Goal: Use online tool/utility: Use online tool/utility

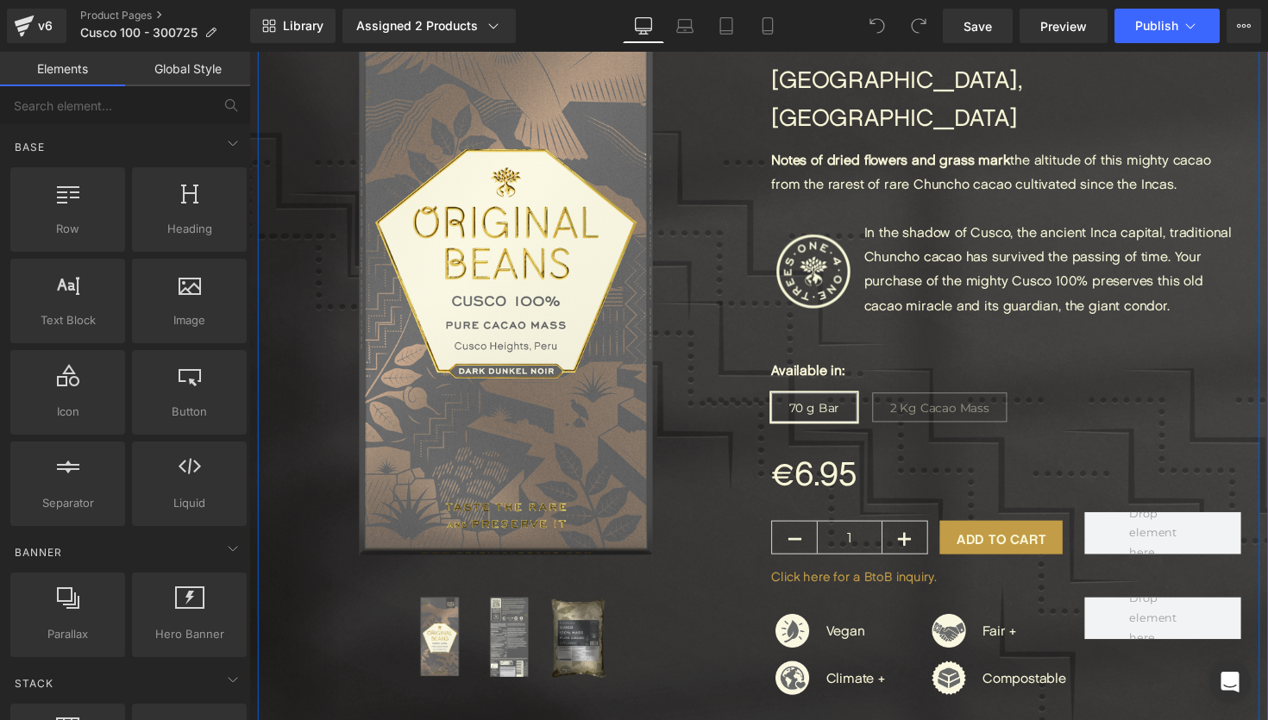
scroll to position [299, 0]
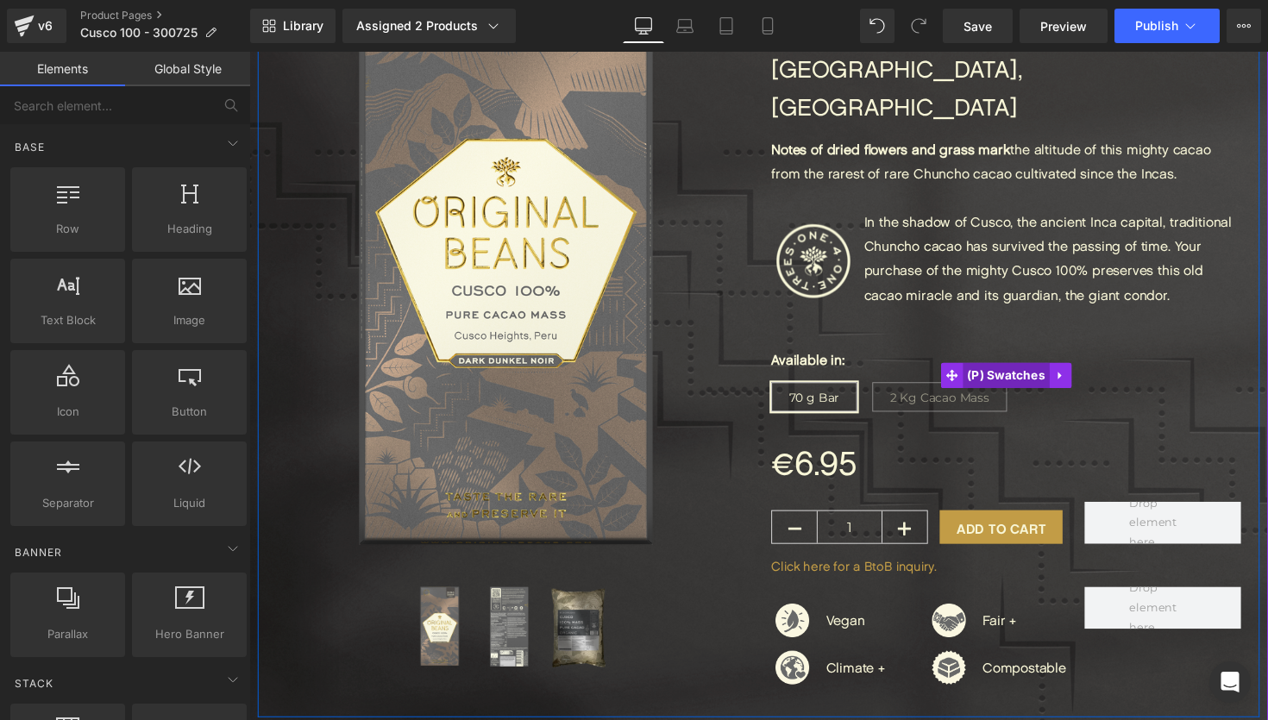
click at [1036, 371] on span "(P) Swatches" at bounding box center [1024, 384] width 89 height 26
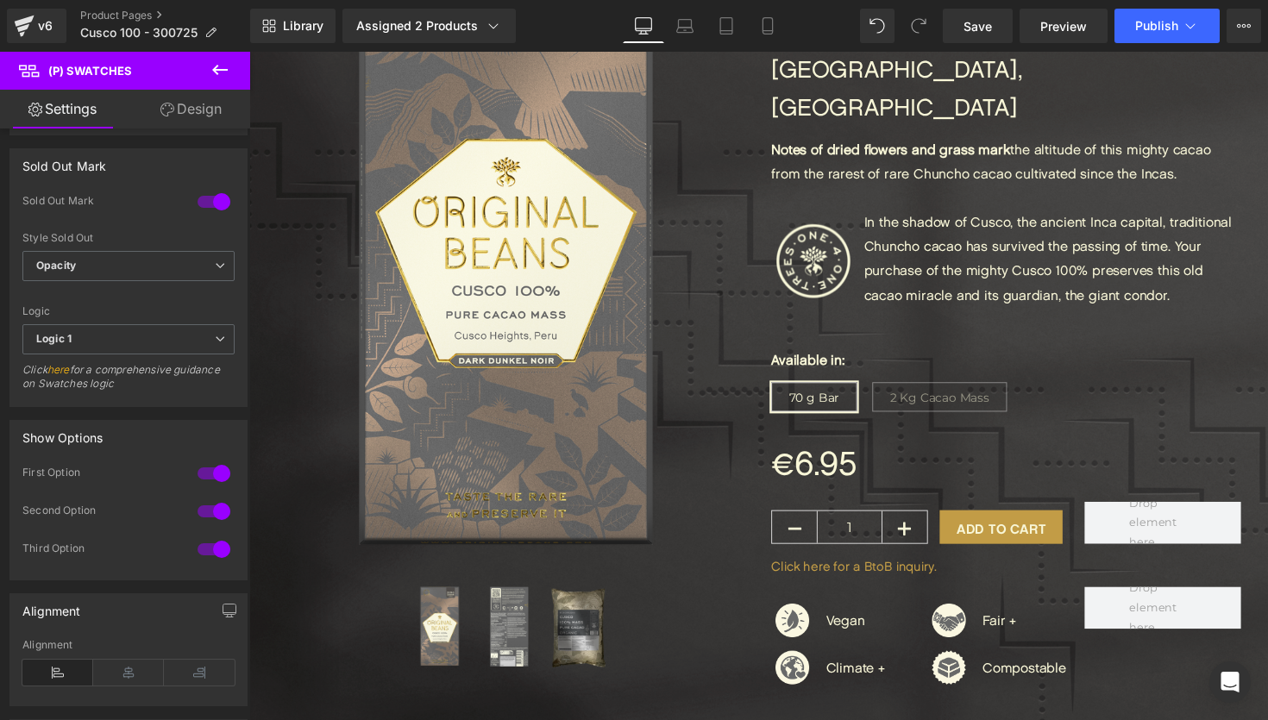
scroll to position [1005, 0]
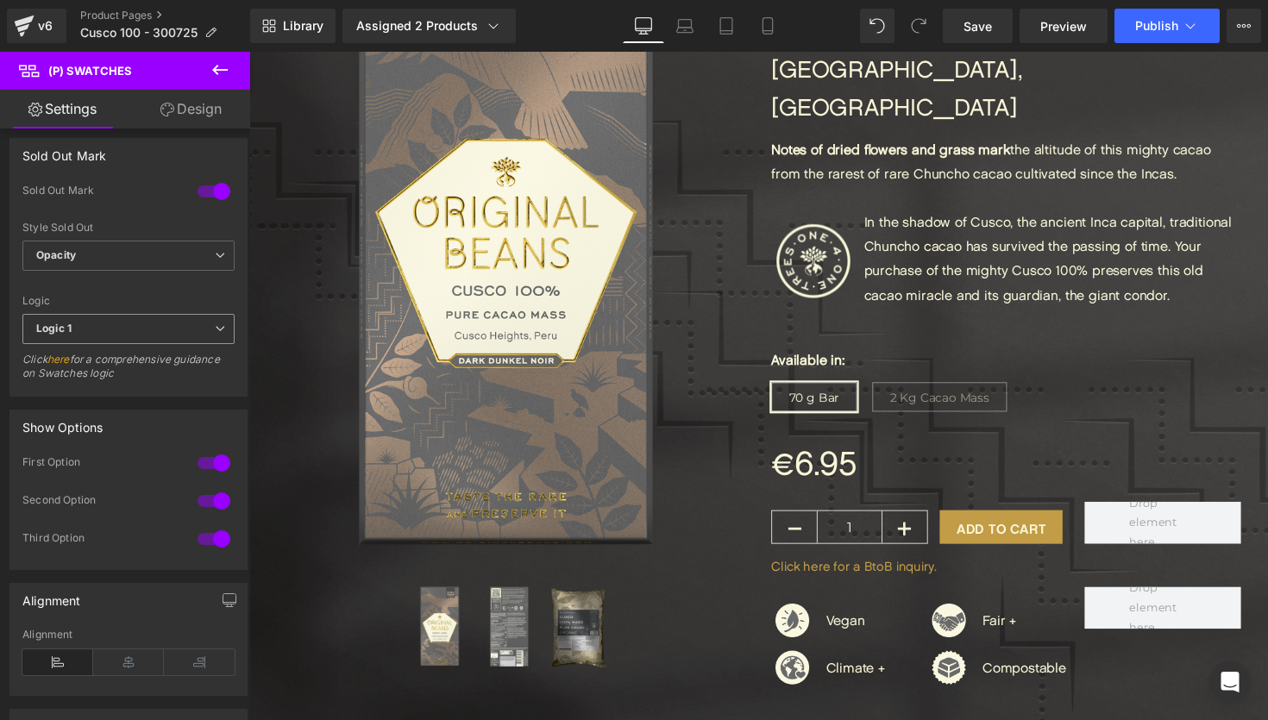
click at [189, 338] on span "Logic 1" at bounding box center [128, 329] width 212 height 30
click at [189, 296] on div "Logic" at bounding box center [128, 301] width 212 height 12
click at [216, 265] on span "Opacity" at bounding box center [128, 256] width 212 height 30
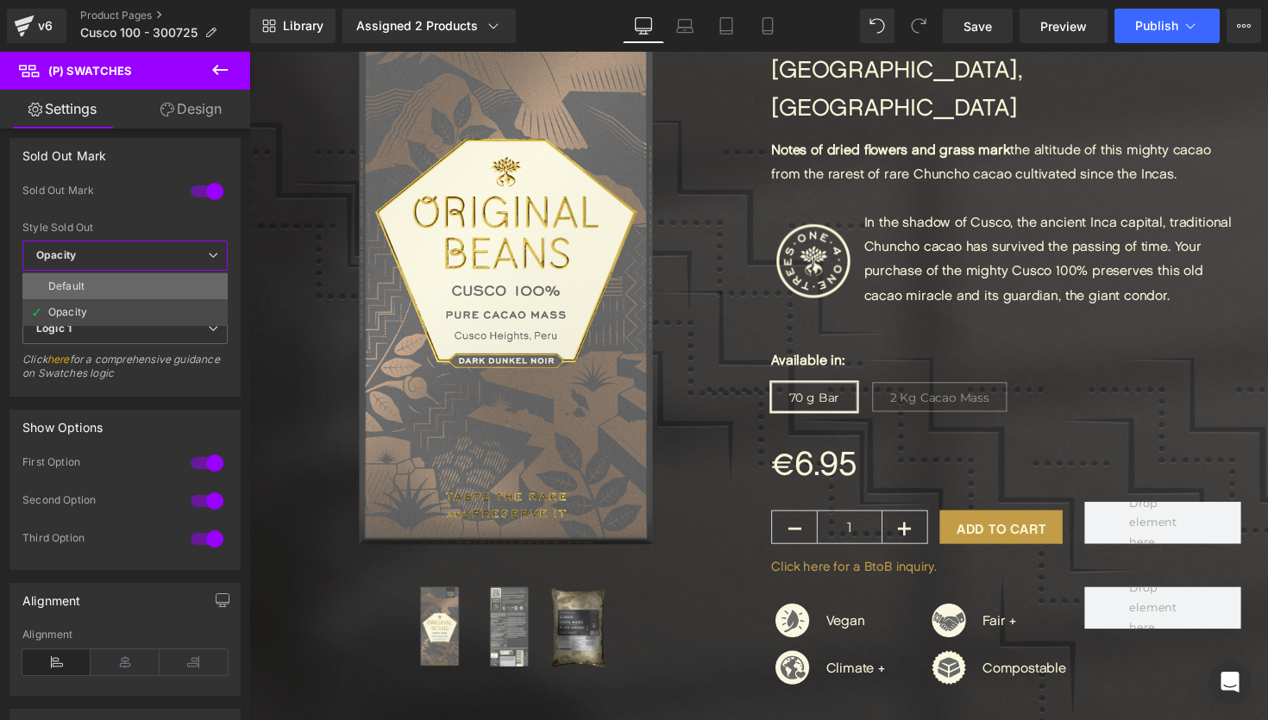
click at [187, 279] on li "Default" at bounding box center [124, 286] width 205 height 26
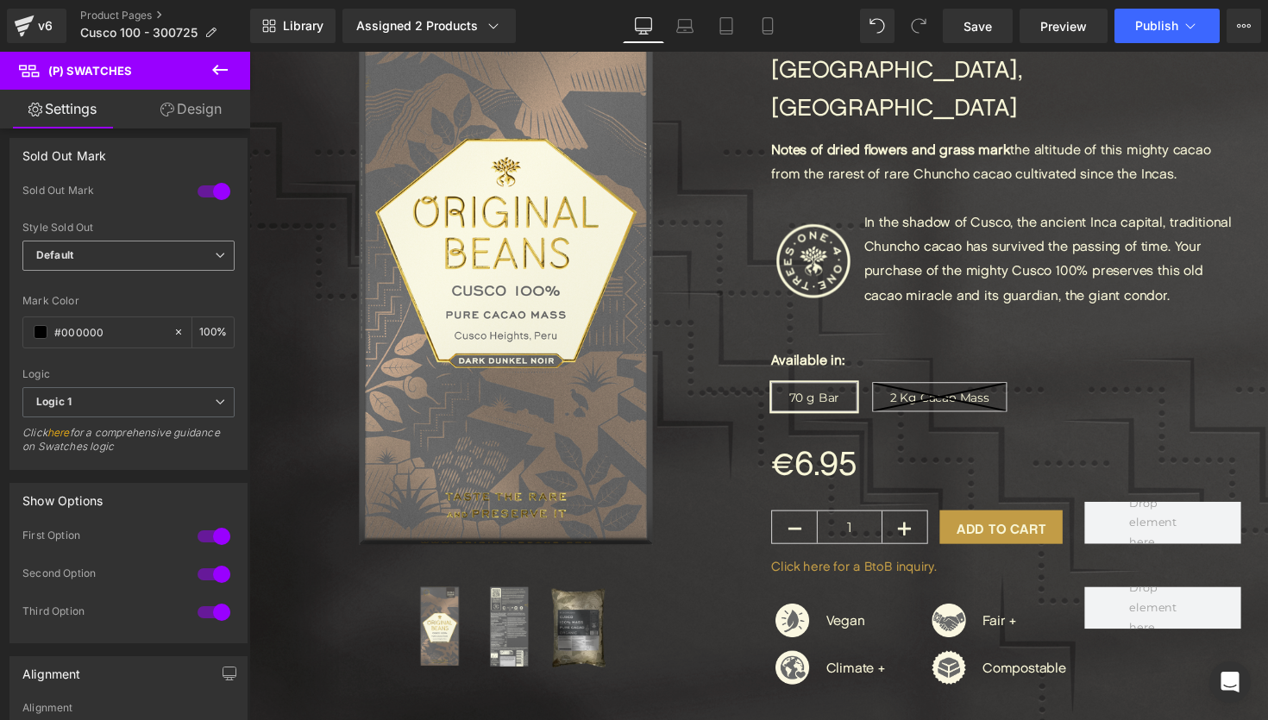
click at [188, 256] on span "Default" at bounding box center [128, 256] width 212 height 30
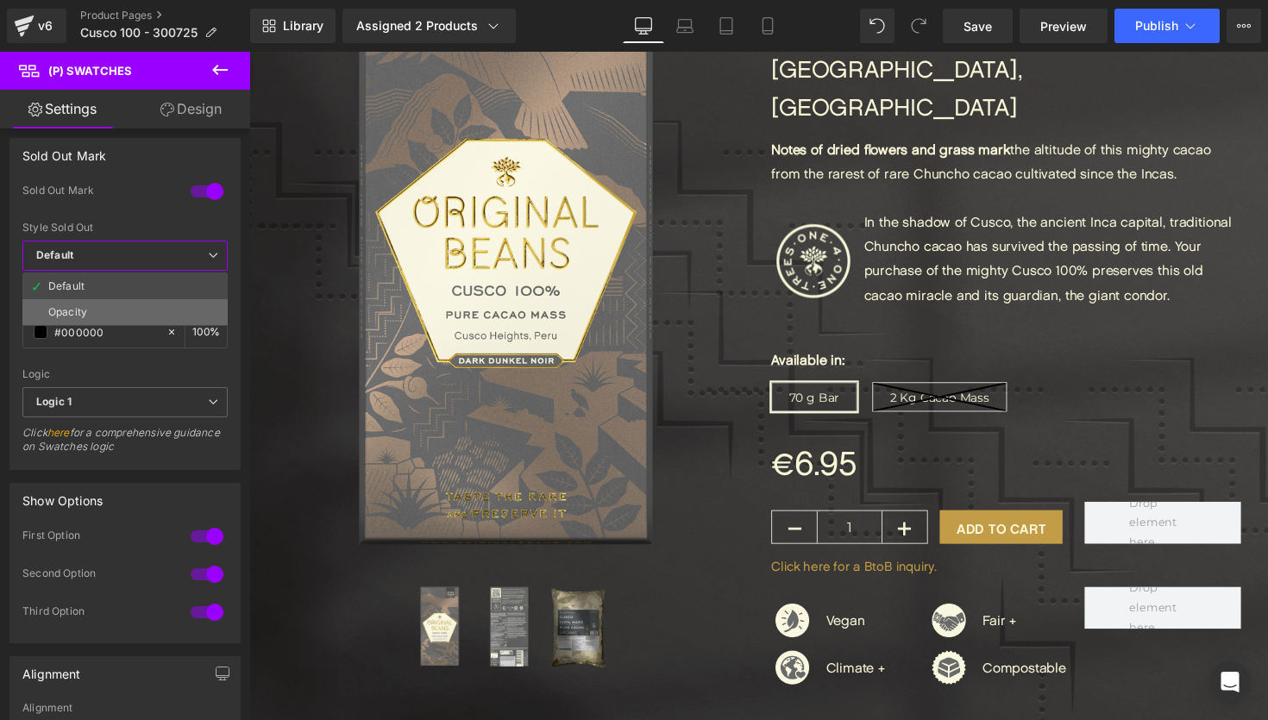
click at [180, 315] on li "Opacity" at bounding box center [124, 312] width 205 height 26
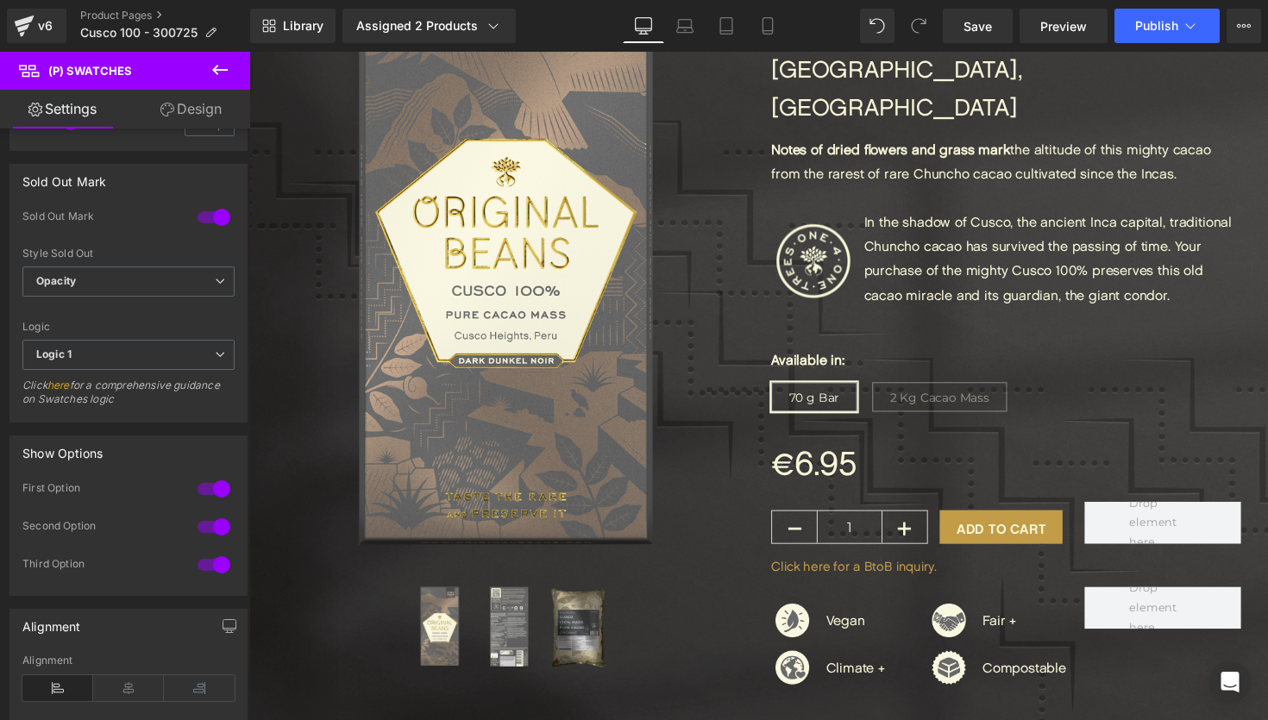
scroll to position [955, 0]
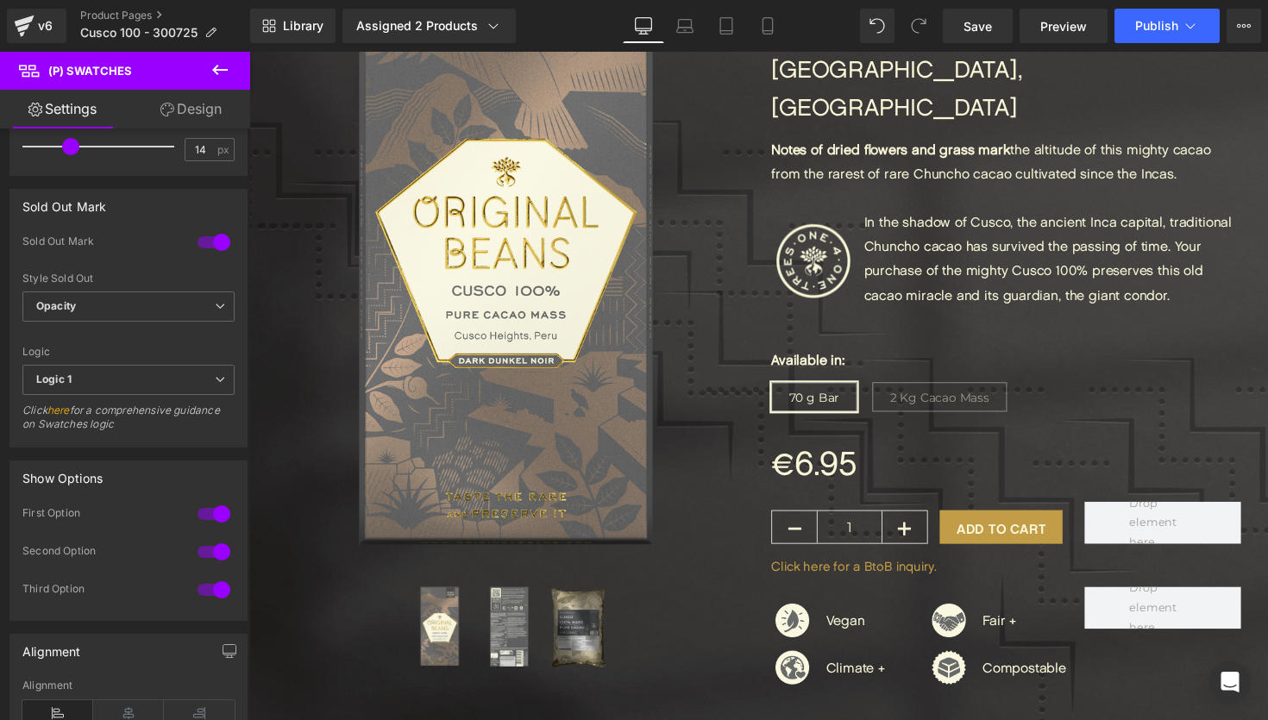
click at [69, 410] on link "here" at bounding box center [58, 410] width 22 height 13
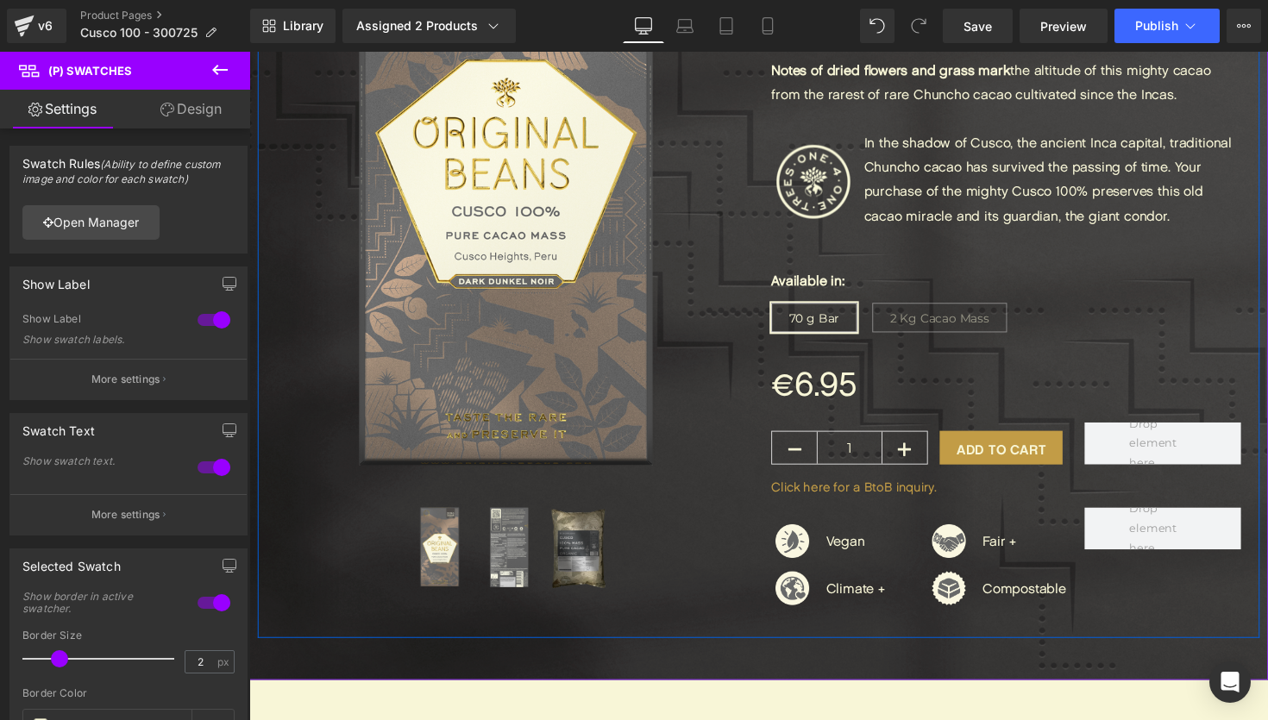
scroll to position [402, 0]
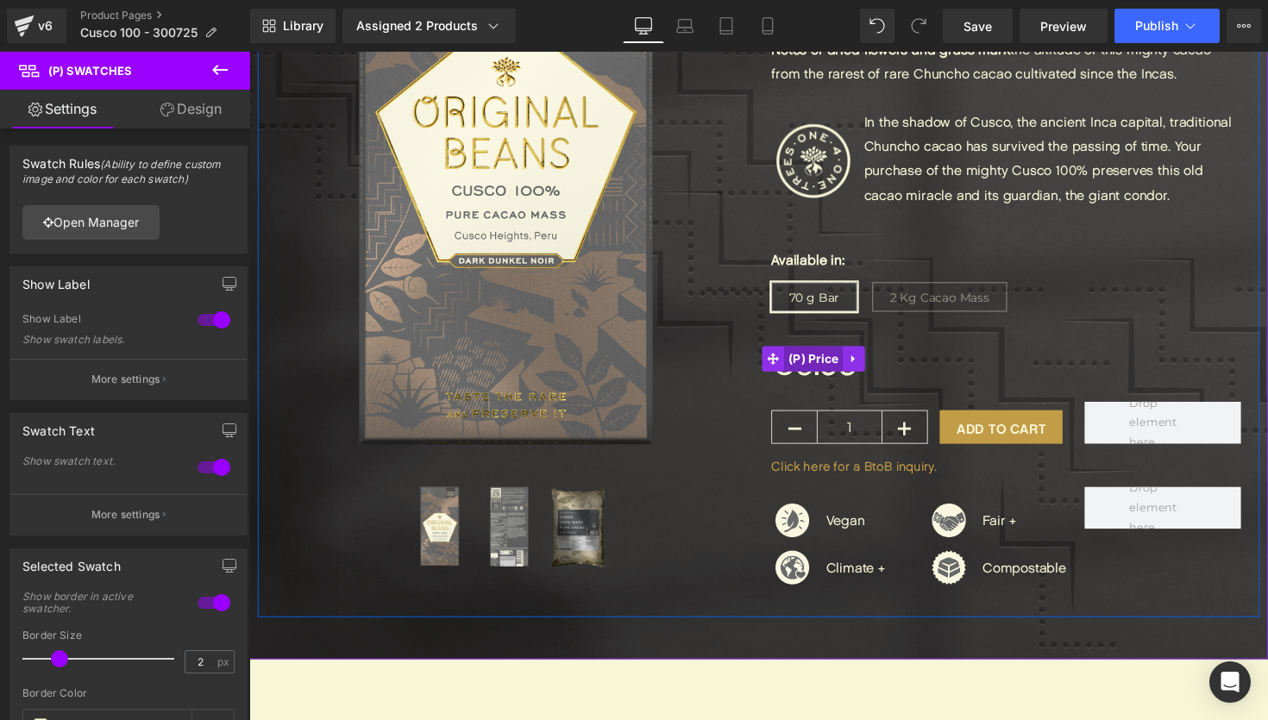
click at [828, 354] on span "(P) Price" at bounding box center [828, 367] width 60 height 26
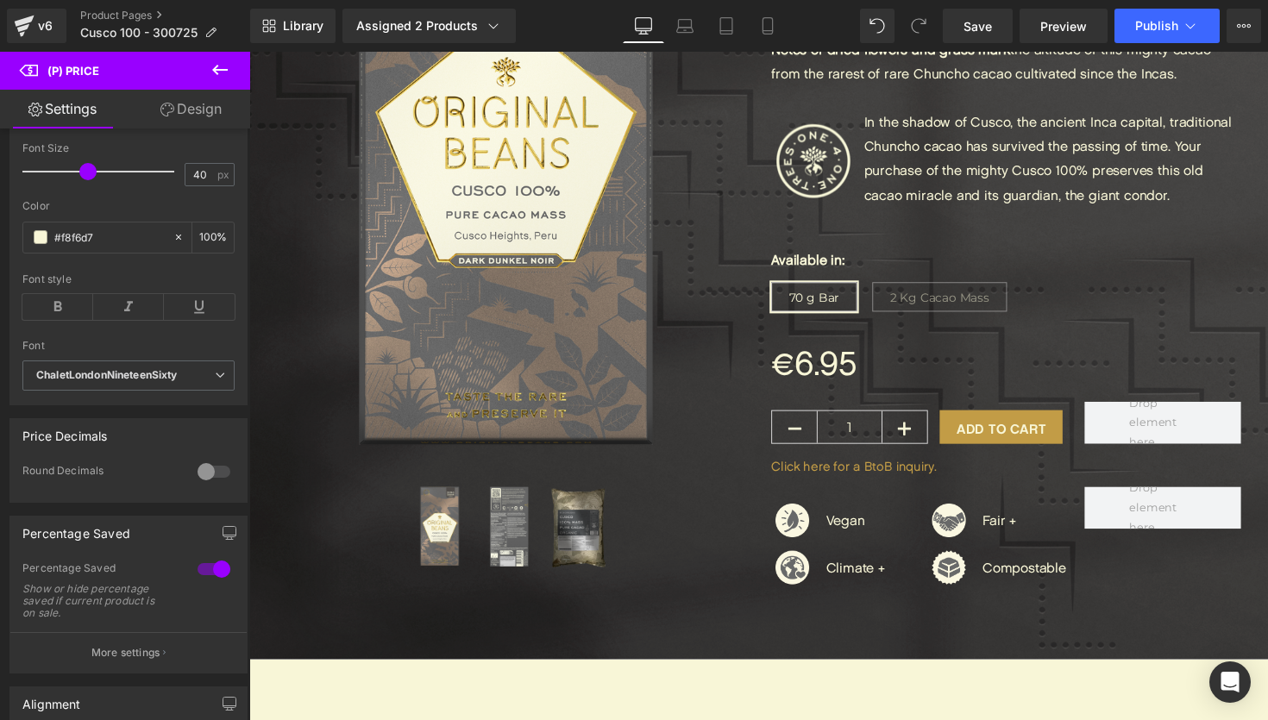
scroll to position [410, 0]
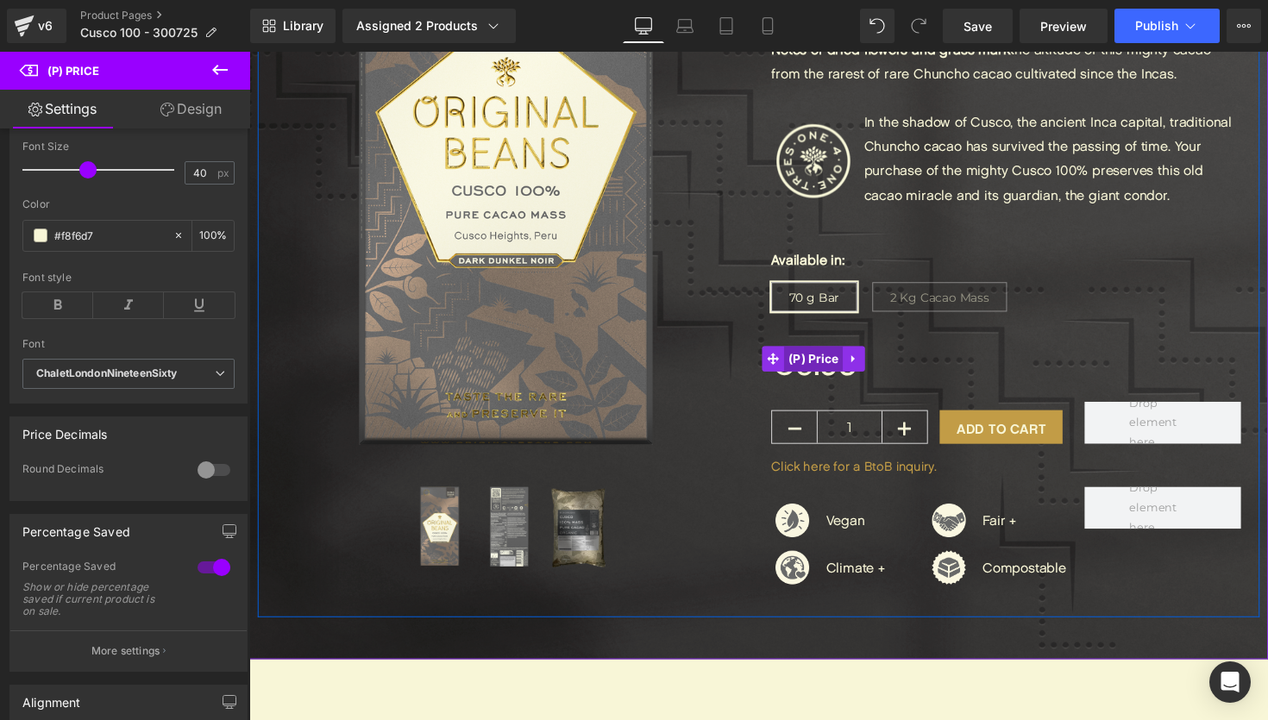
click at [837, 354] on span "(P) Price" at bounding box center [828, 367] width 60 height 26
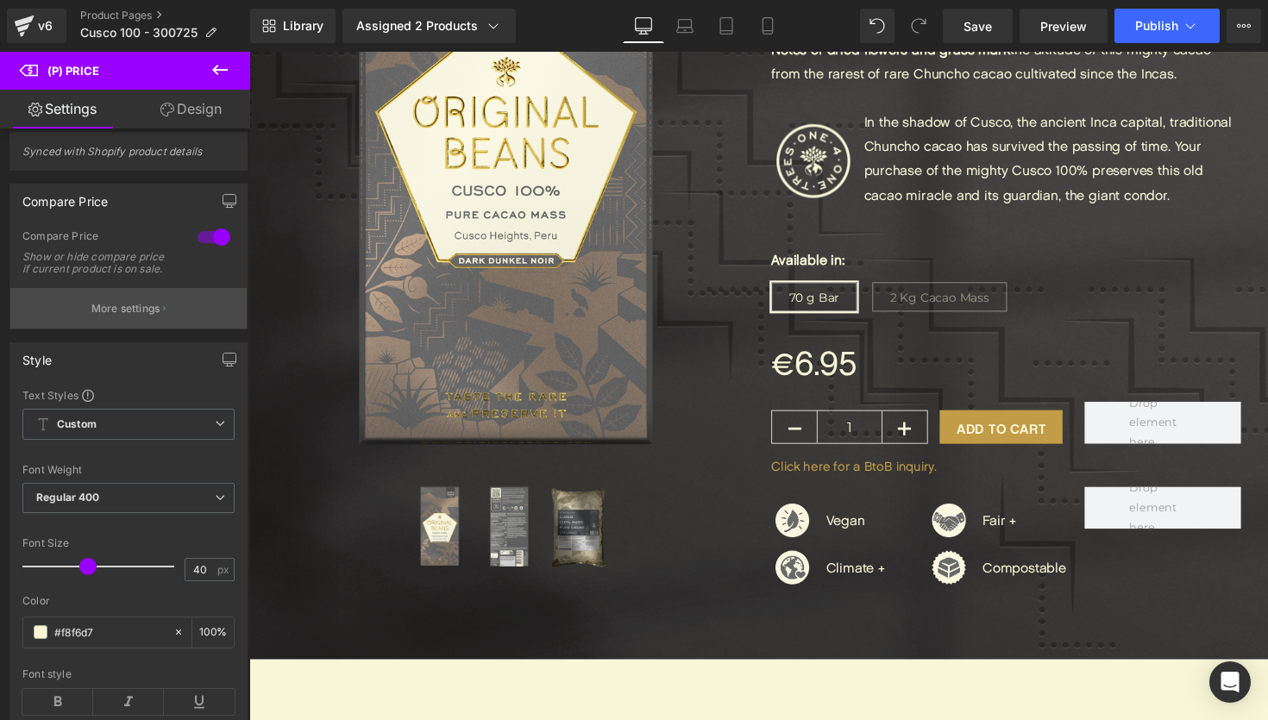
scroll to position [0, 0]
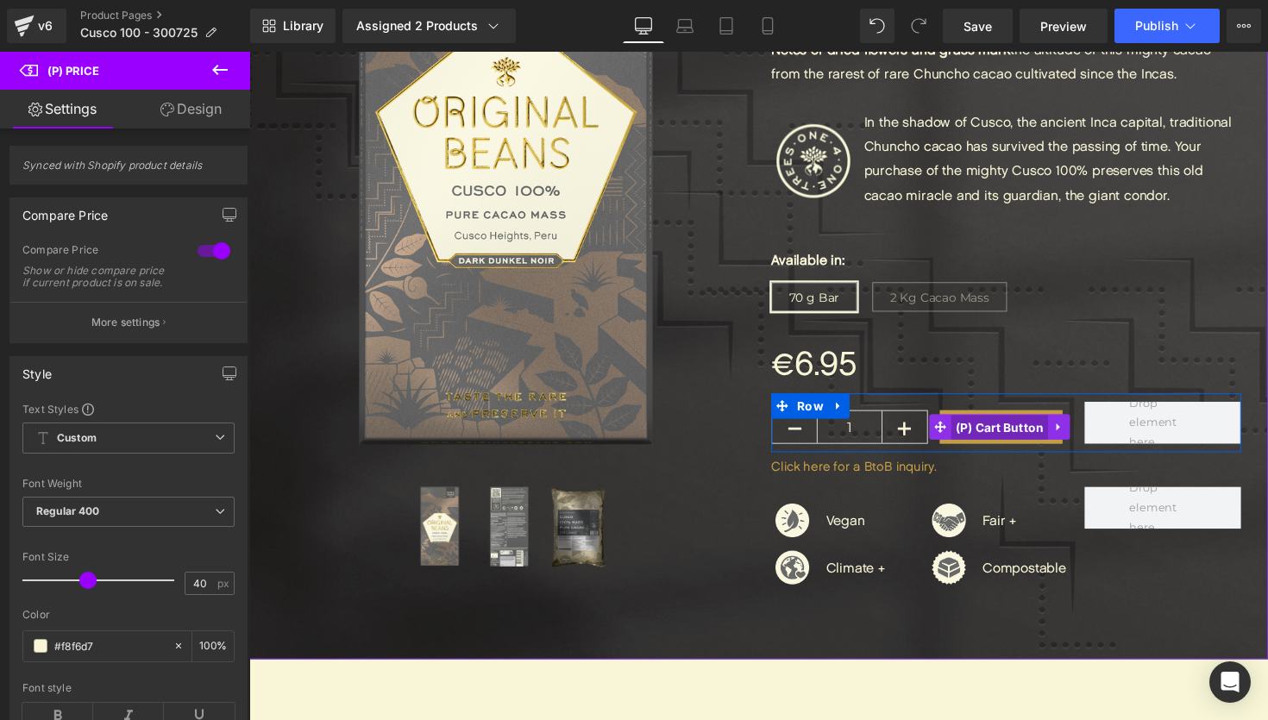
click at [1028, 424] on span "(P) Cart Button" at bounding box center [1017, 437] width 99 height 26
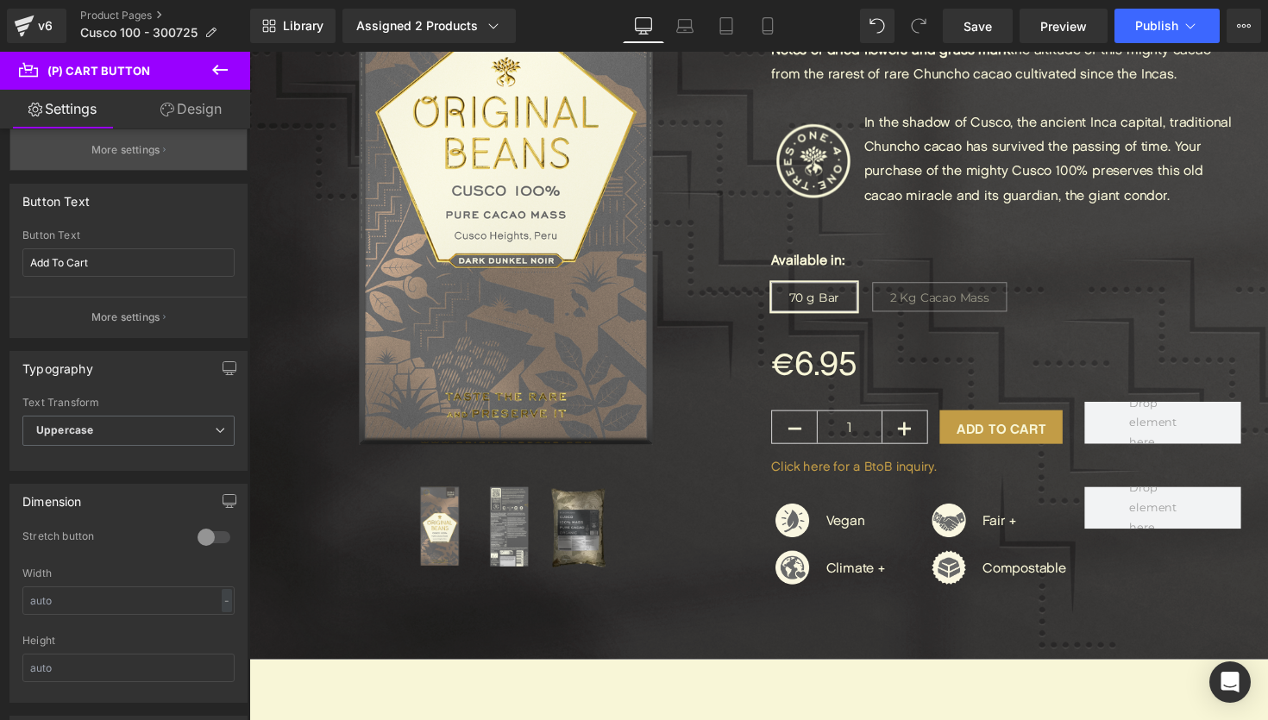
scroll to position [345, 0]
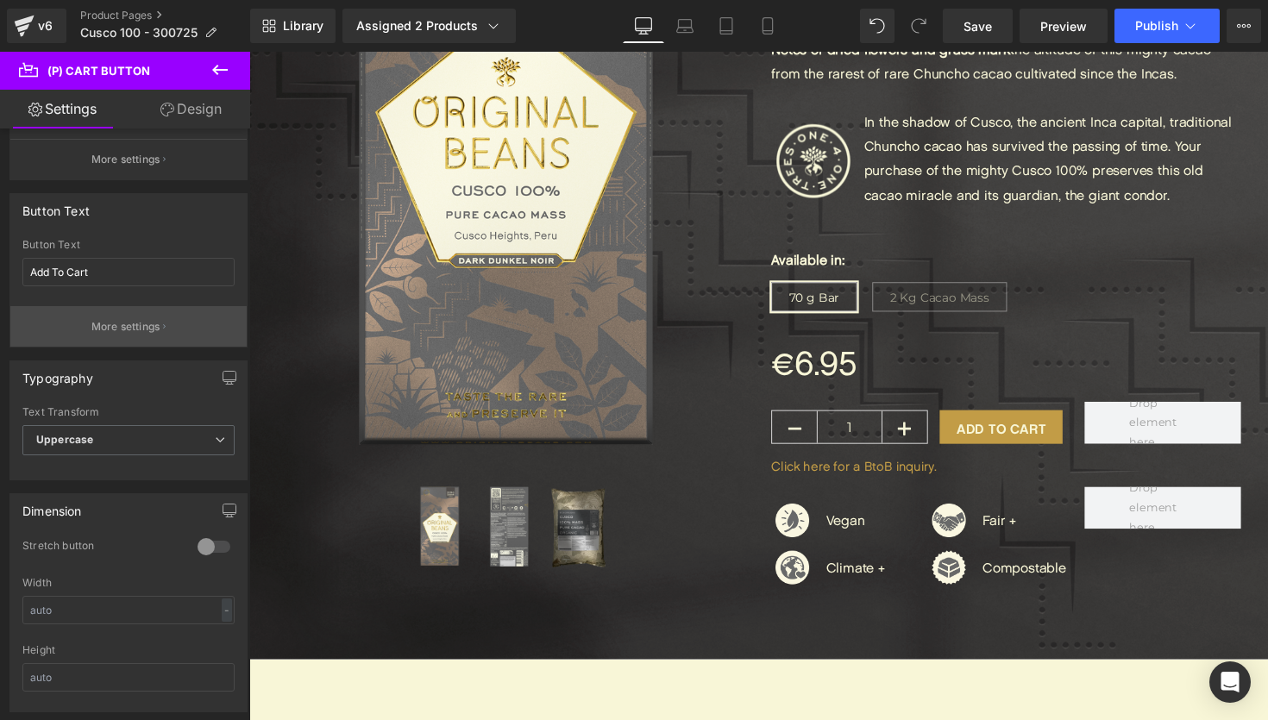
click at [122, 338] on button "More settings" at bounding box center [128, 326] width 236 height 41
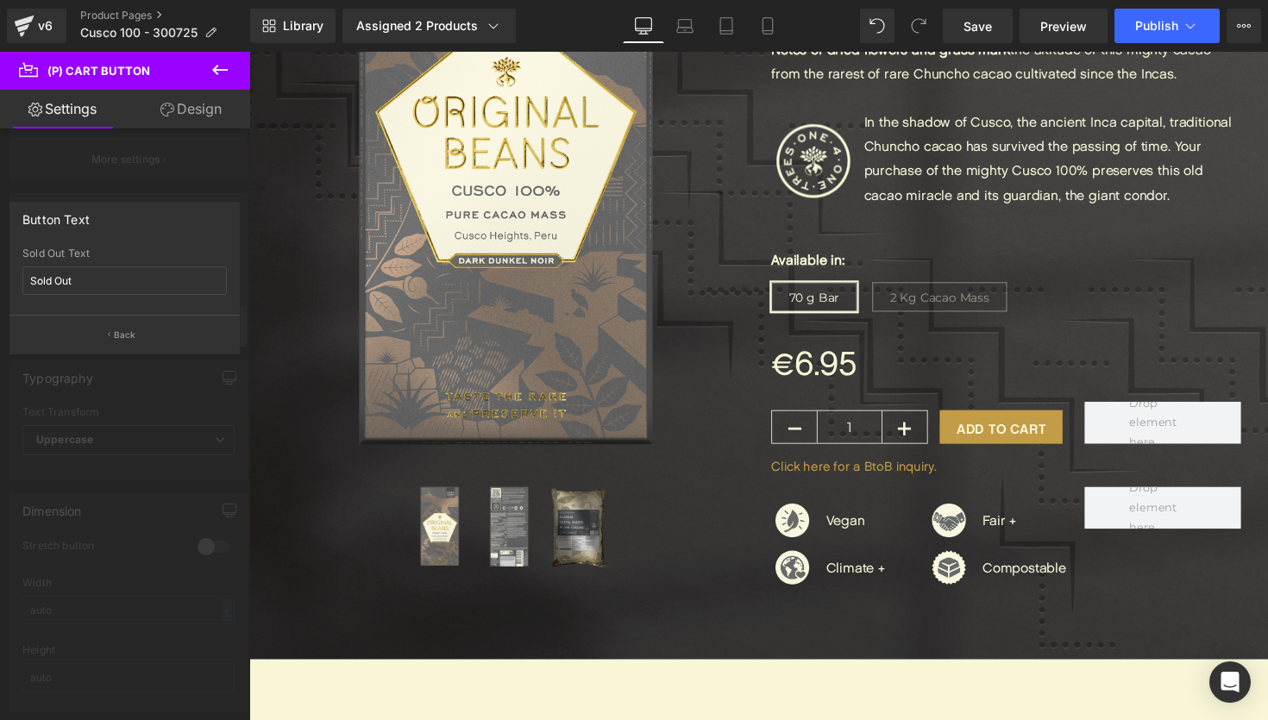
click at [122, 338] on p "Back" at bounding box center [125, 335] width 22 height 13
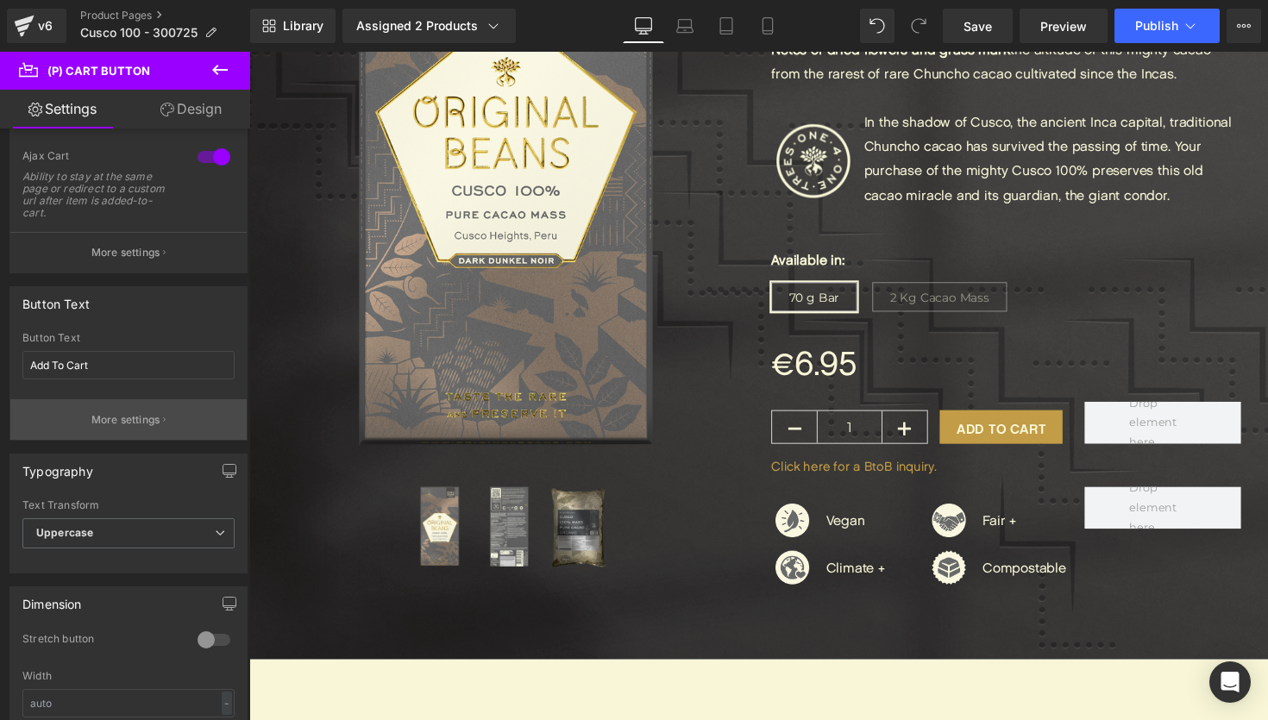
scroll to position [200, 0]
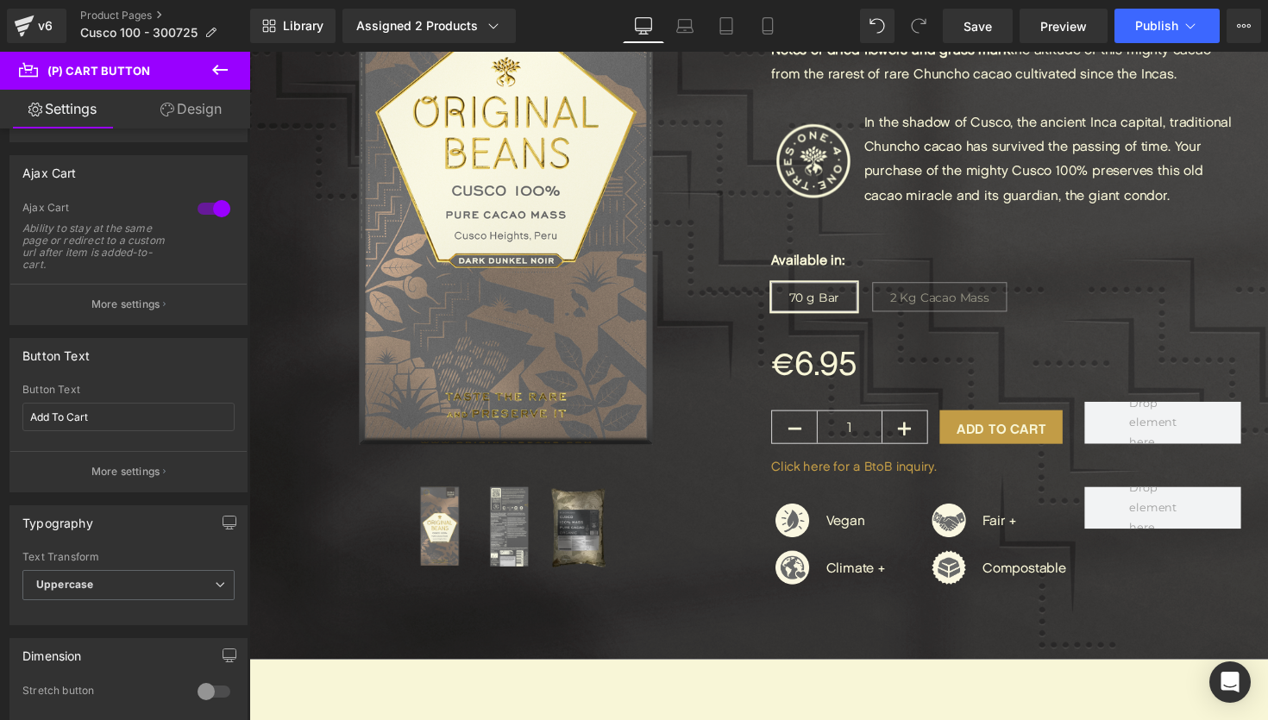
click at [122, 329] on div "Button Text Add To Cart Button Text Add To Cart More settings" at bounding box center [129, 408] width 258 height 167
click at [122, 318] on button "More settings" at bounding box center [128, 304] width 236 height 41
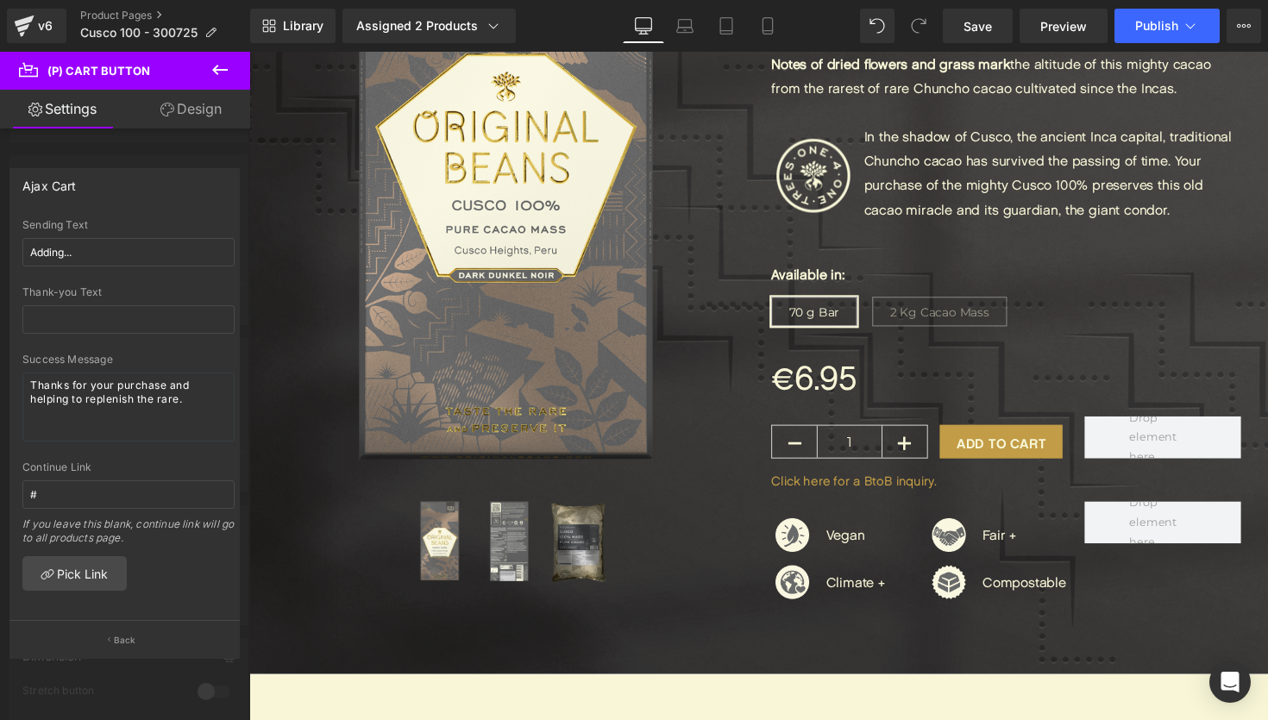
scroll to position [295, 0]
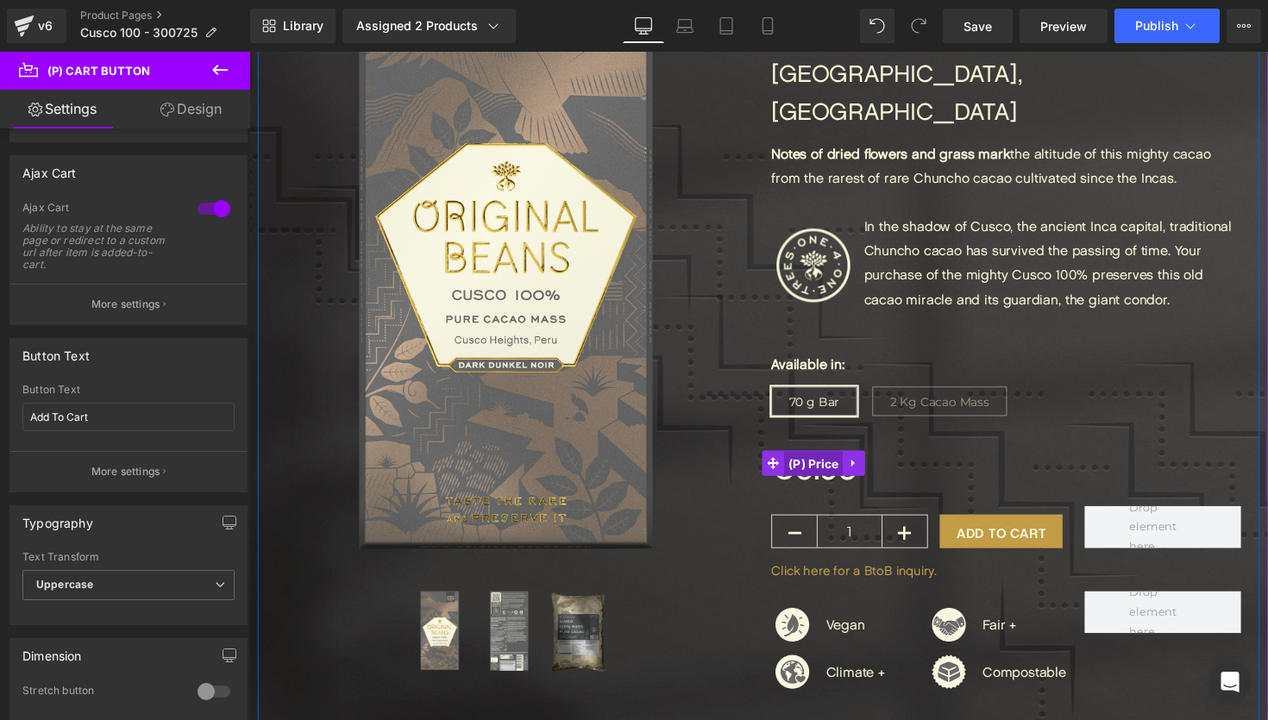
click at [829, 461] on span "(P) Price" at bounding box center [828, 474] width 60 height 26
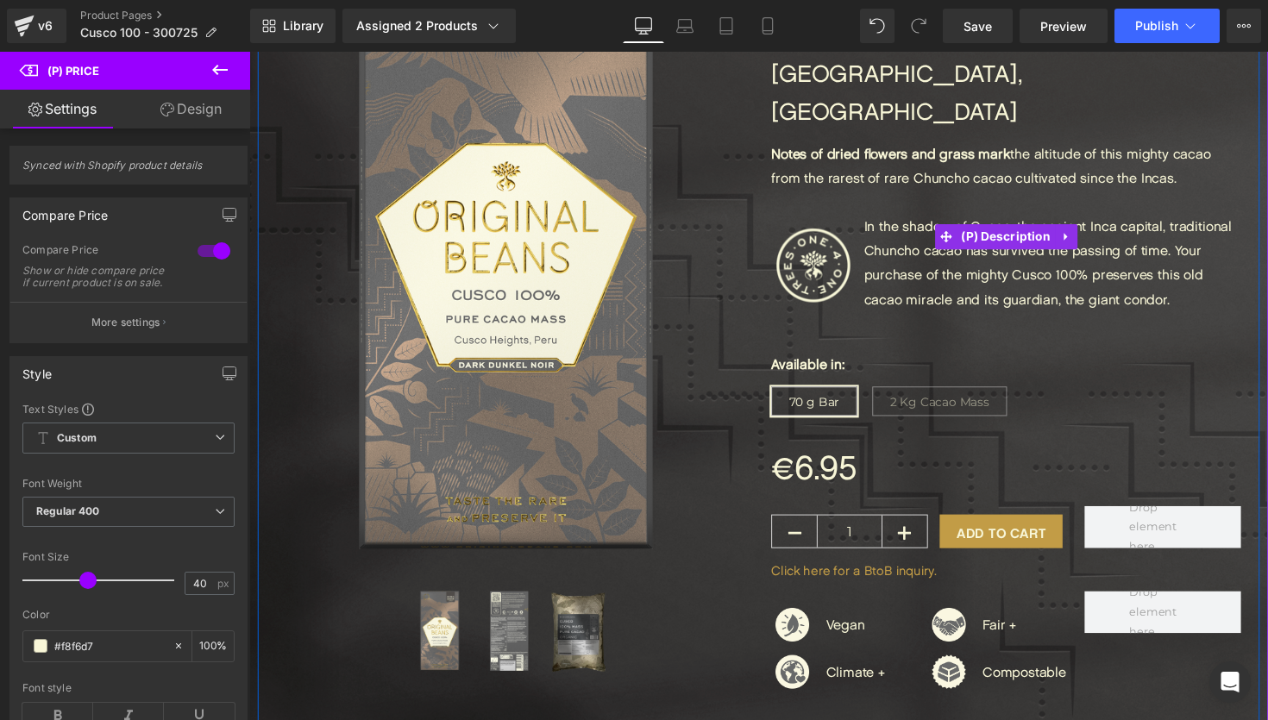
scroll to position [0, 0]
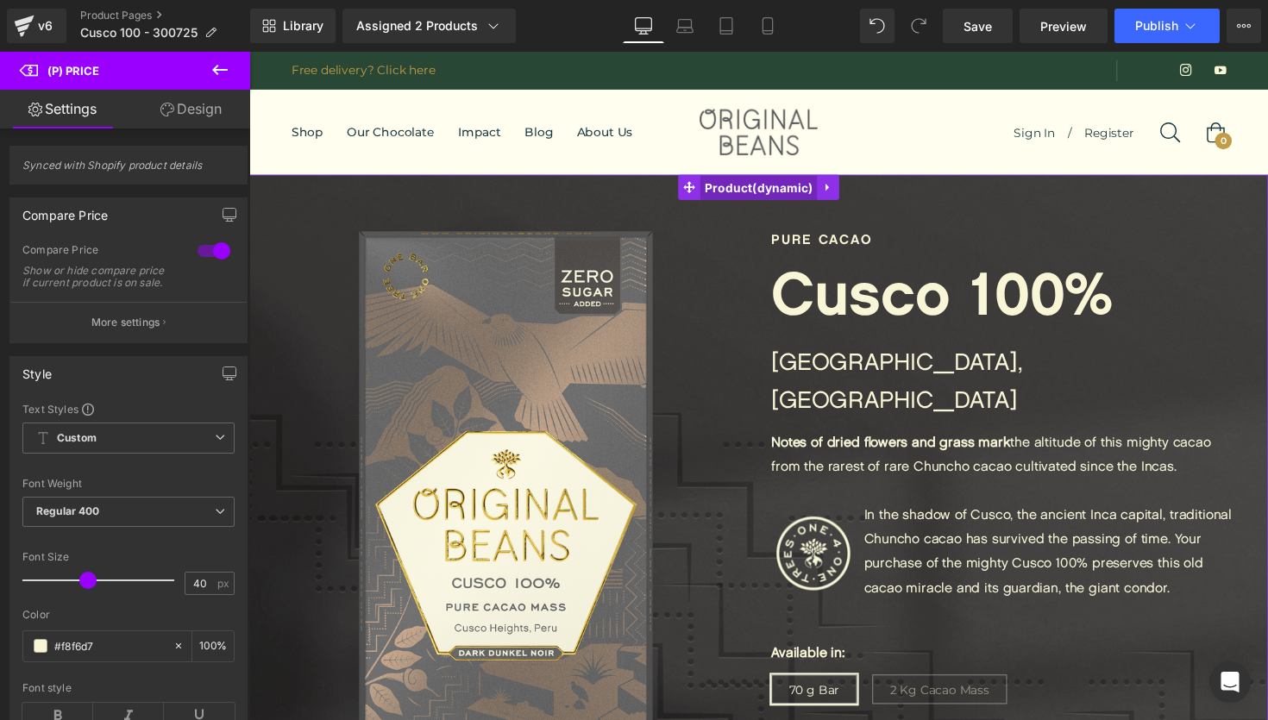
click at [783, 197] on span "Product" at bounding box center [771, 191] width 120 height 26
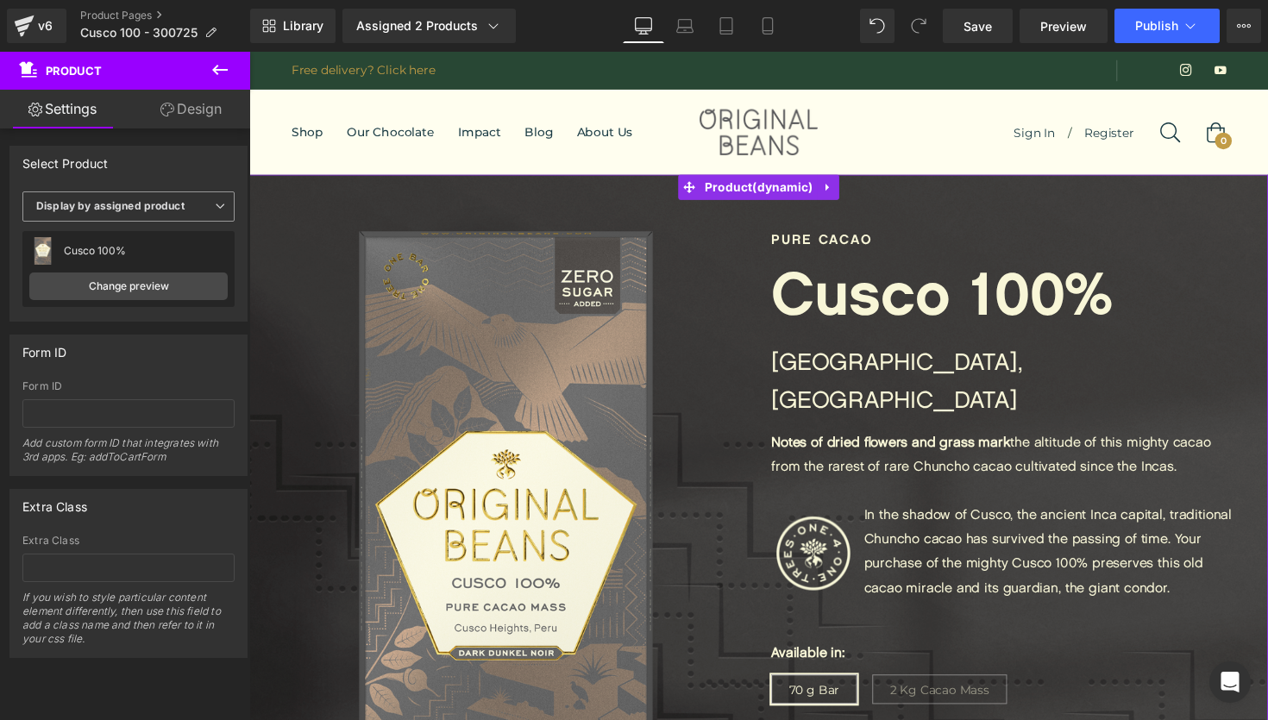
click at [217, 204] on icon at bounding box center [220, 206] width 10 height 10
click at [215, 172] on div "Select Product" at bounding box center [128, 163] width 236 height 33
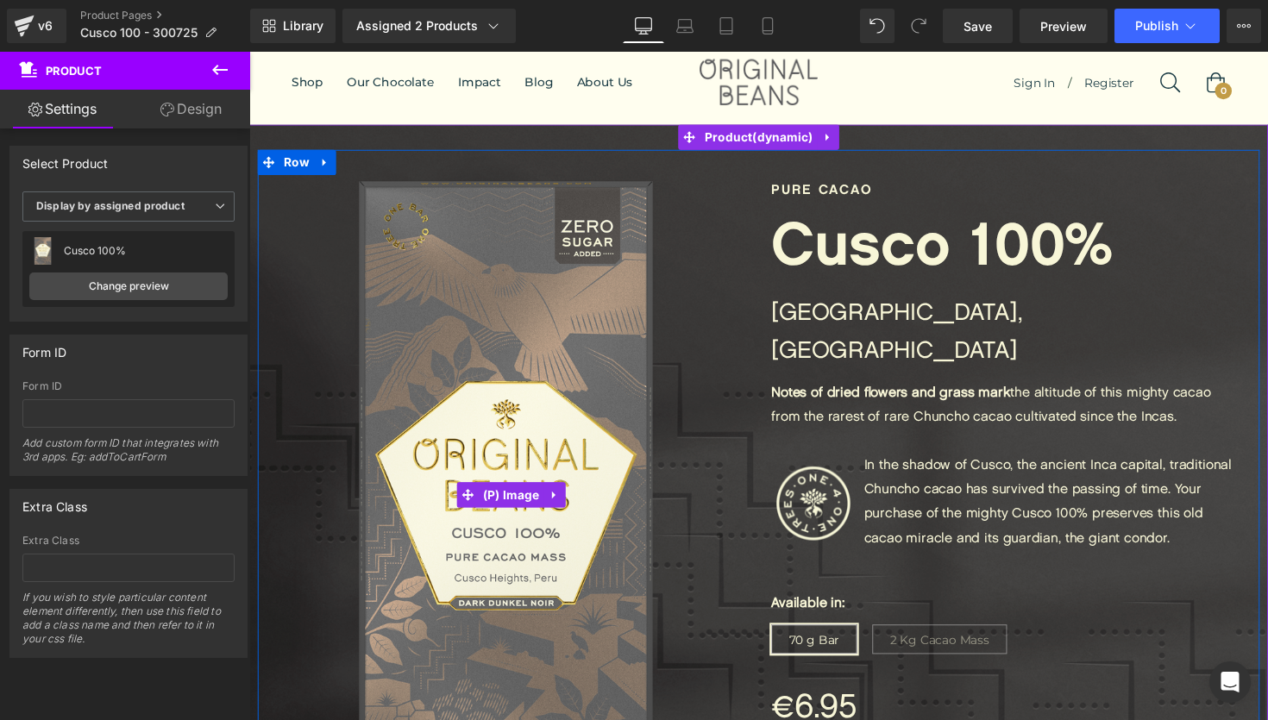
scroll to position [50, 0]
